Goal: Browse casually

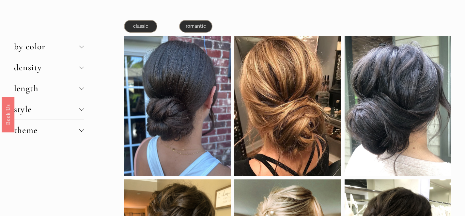
scroll to position [23, 0]
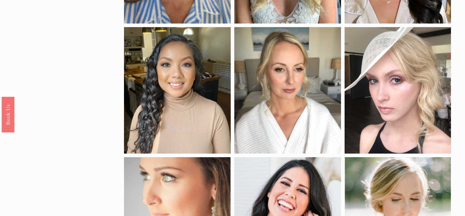
scroll to position [28, 0]
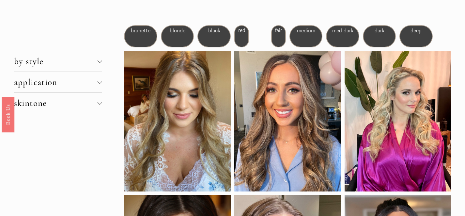
scroll to position [31, 0]
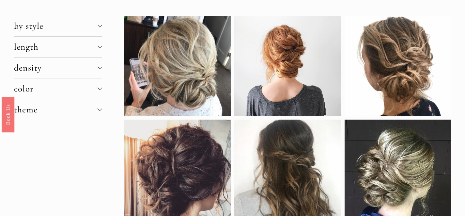
scroll to position [27, 0]
